Goal: Information Seeking & Learning: Learn about a topic

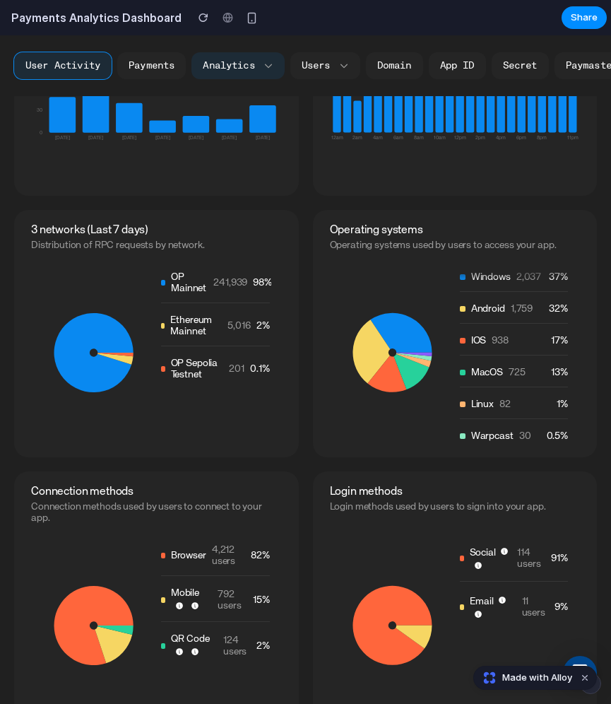
scroll to position [655, 0]
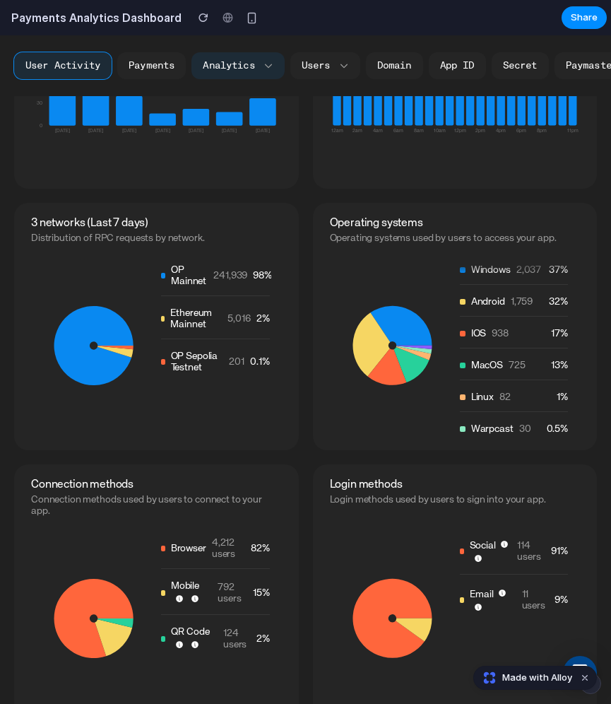
click at [412, 345] on icon at bounding box center [401, 326] width 62 height 40
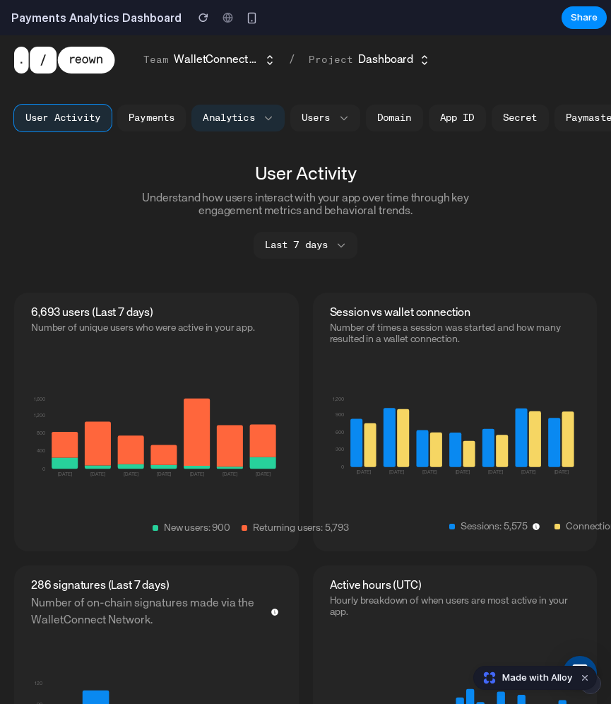
scroll to position [0, 0]
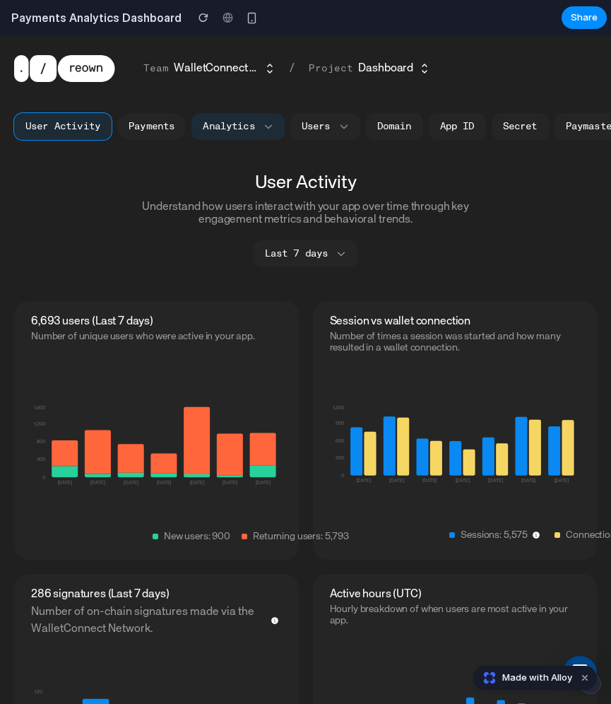
click at [151, 135] on button "Payments" at bounding box center [151, 126] width 69 height 27
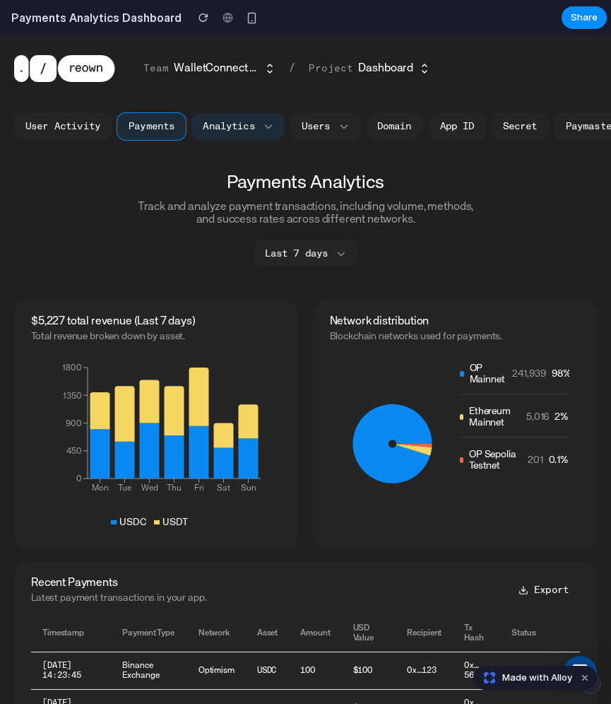
click at [382, 128] on link "Domain" at bounding box center [394, 126] width 57 height 27
click at [438, 129] on link "App ID" at bounding box center [457, 126] width 57 height 27
click at [310, 119] on button "Users" at bounding box center [326, 126] width 70 height 27
click at [310, 130] on button "Users" at bounding box center [326, 126] width 70 height 27
click at [339, 127] on icon "button" at bounding box center [344, 127] width 10 height 10
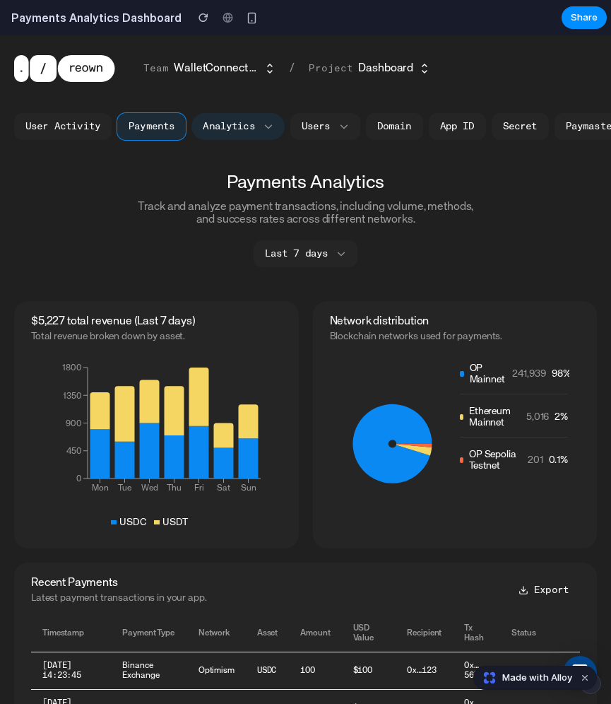
click at [216, 131] on button "Analytics" at bounding box center [238, 126] width 93 height 27
click at [248, 131] on button "Analytics" at bounding box center [238, 126] width 93 height 27
click at [264, 129] on icon "button" at bounding box center [269, 127] width 10 height 10
click at [219, 129] on button "Analytics" at bounding box center [238, 126] width 93 height 27
click at [52, 129] on button "User Activity" at bounding box center [63, 126] width 98 height 27
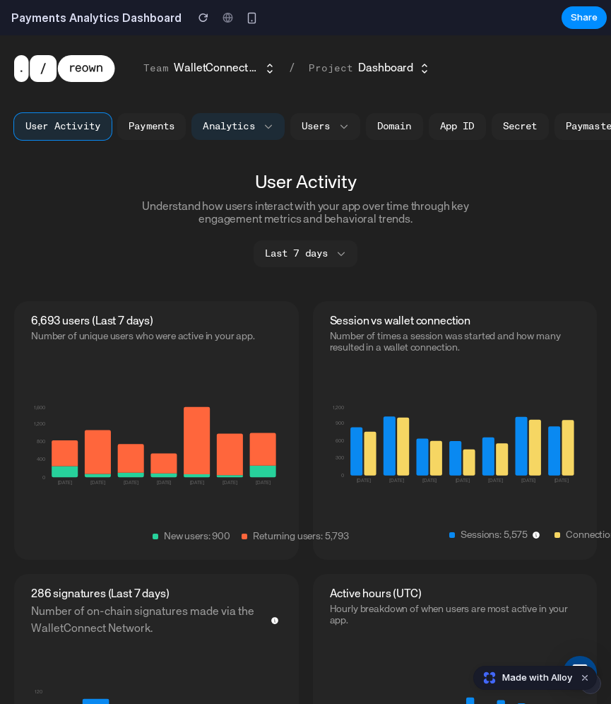
scroll to position [2, 0]
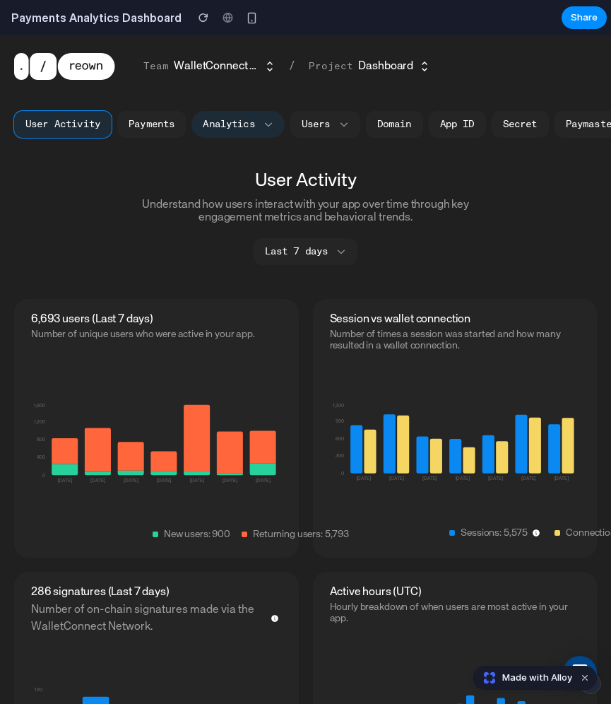
click at [223, 124] on button "Analytics" at bounding box center [238, 124] width 93 height 27
click at [312, 124] on button "Users" at bounding box center [326, 124] width 70 height 27
